Goal: Transaction & Acquisition: Obtain resource

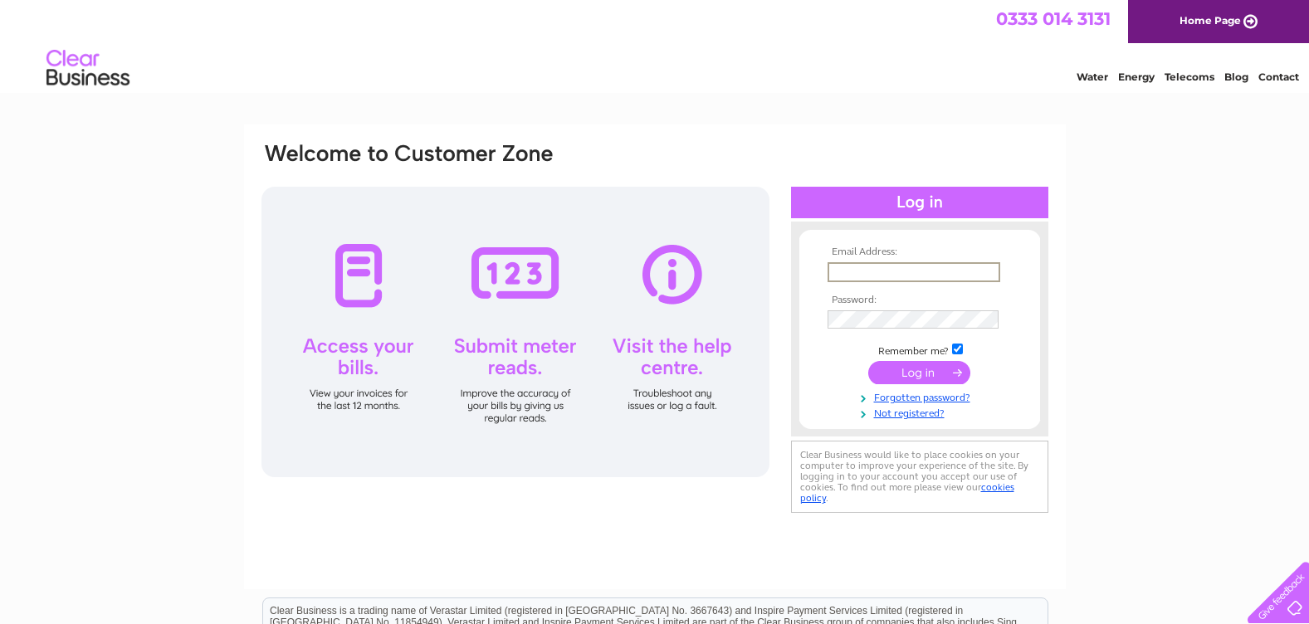
click at [841, 275] on input "text" at bounding box center [913, 272] width 173 height 20
type input "johnbts@talktalk.net"
click at [911, 373] on input "submit" at bounding box center [919, 370] width 102 height 23
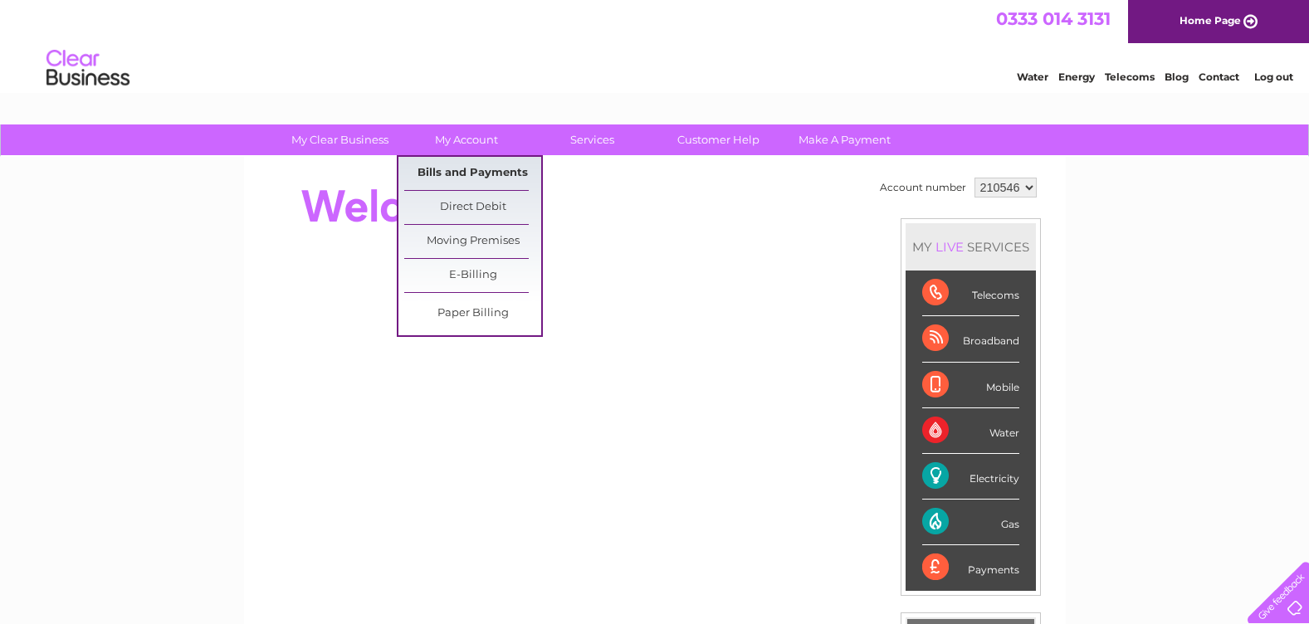
click at [463, 168] on link "Bills and Payments" at bounding box center [472, 173] width 137 height 33
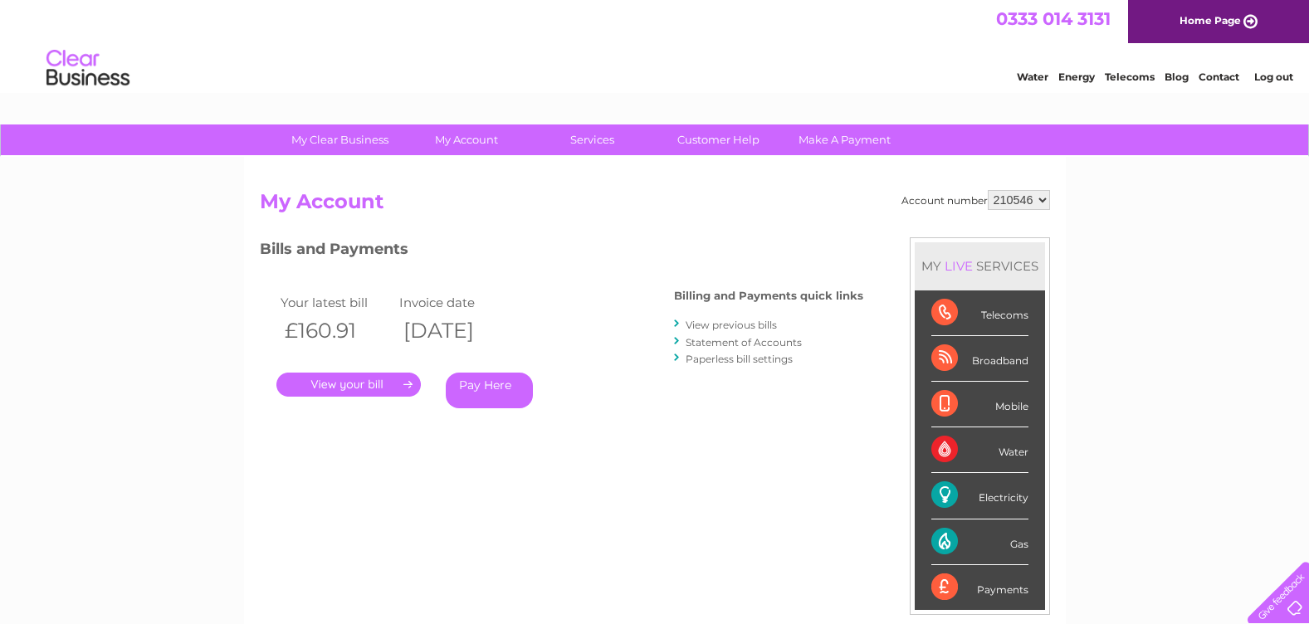
click at [733, 321] on link "View previous bills" at bounding box center [730, 325] width 91 height 12
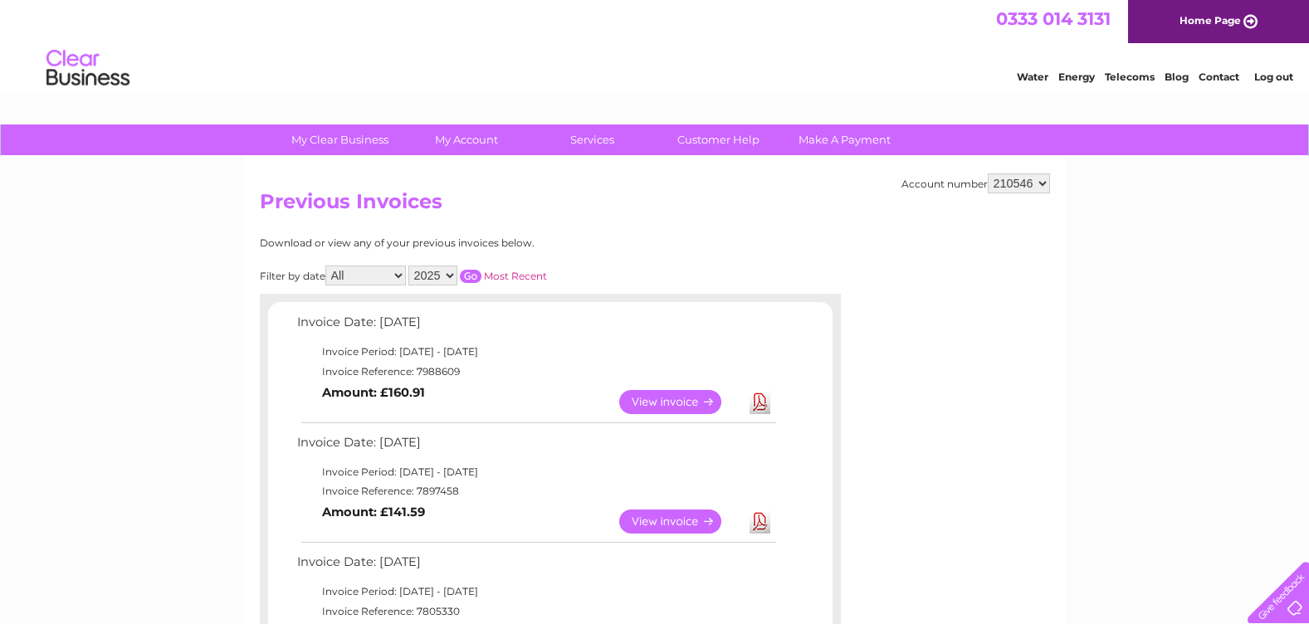
click at [760, 397] on link "Download" at bounding box center [759, 402] width 21 height 24
click at [1266, 80] on link "Log out" at bounding box center [1273, 77] width 39 height 12
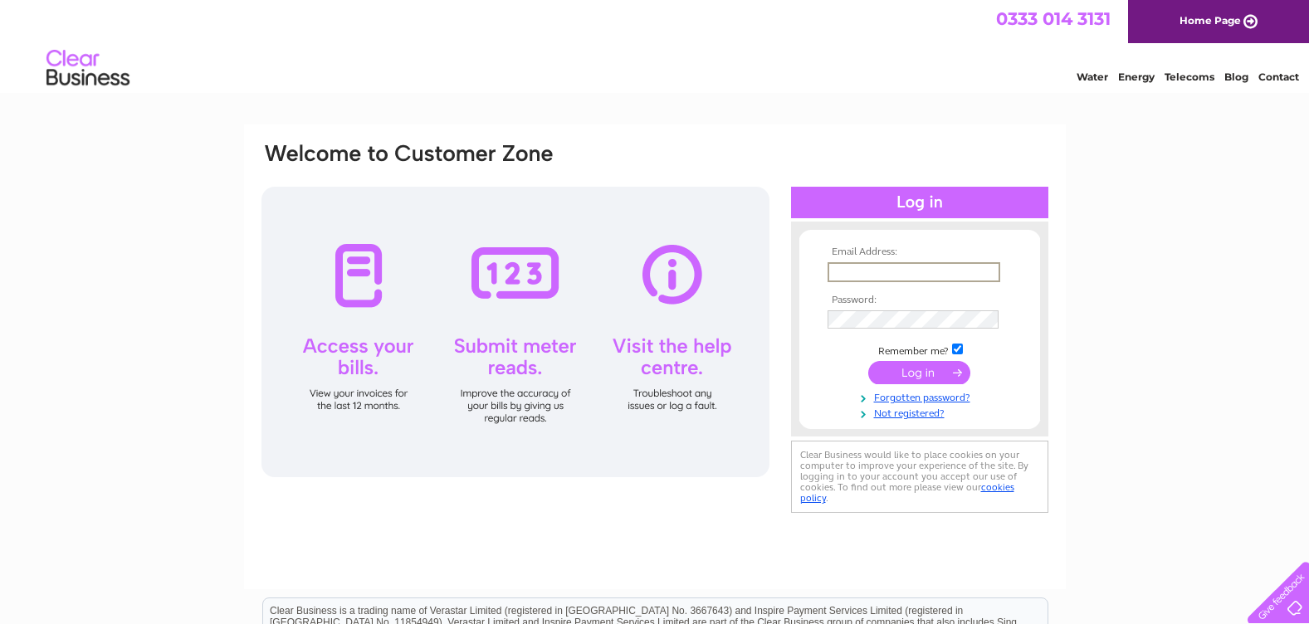
click at [860, 273] on input "text" at bounding box center [913, 272] width 173 height 20
type input "[EMAIL_ADDRESS][DOMAIN_NAME]"
click at [904, 373] on input "submit" at bounding box center [919, 370] width 102 height 23
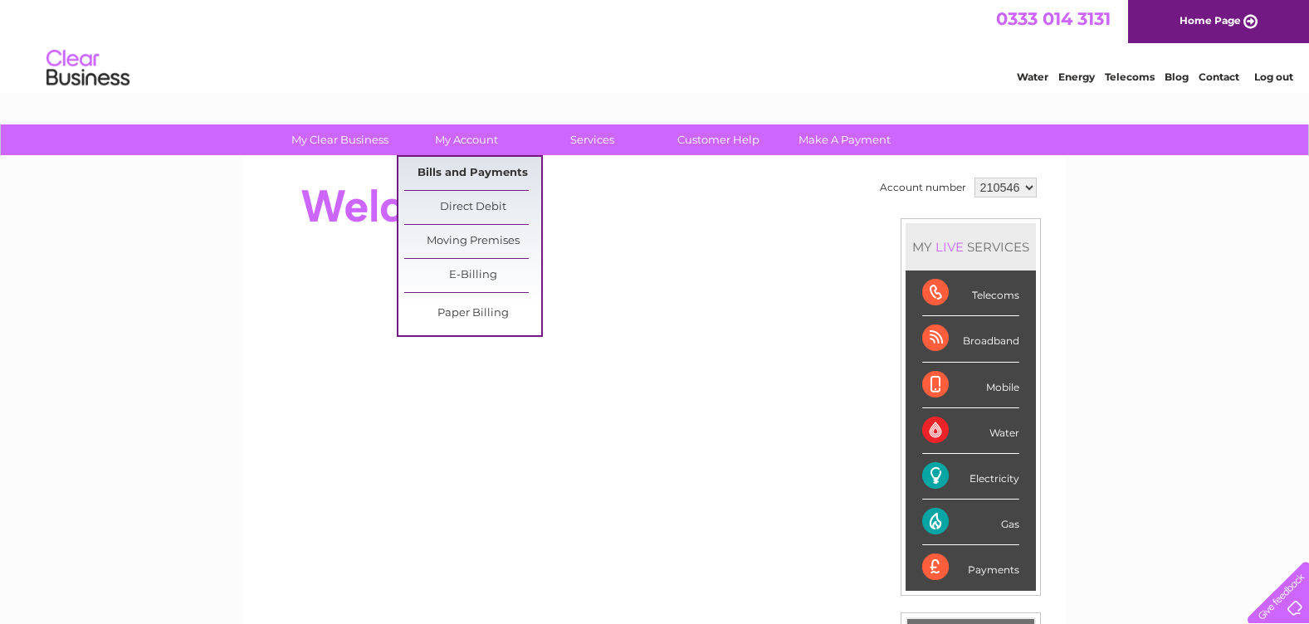
click at [456, 172] on link "Bills and Payments" at bounding box center [472, 173] width 137 height 33
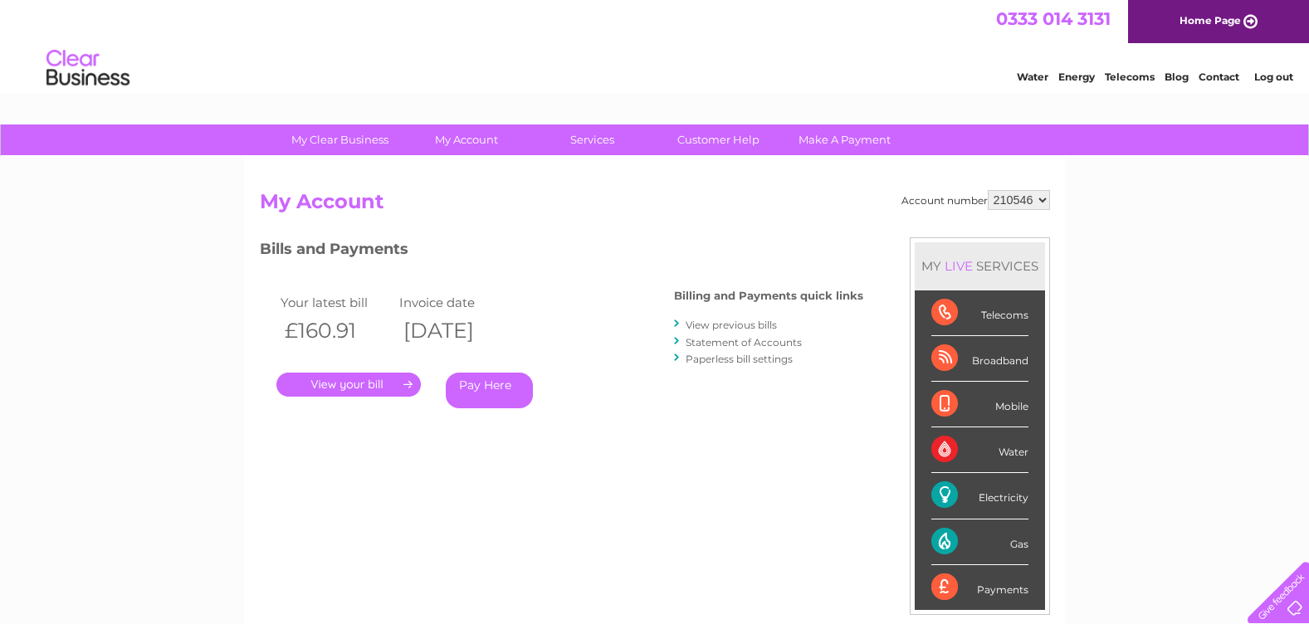
click at [1261, 71] on link "Log out" at bounding box center [1273, 77] width 39 height 12
